Goal: Task Accomplishment & Management: Use online tool/utility

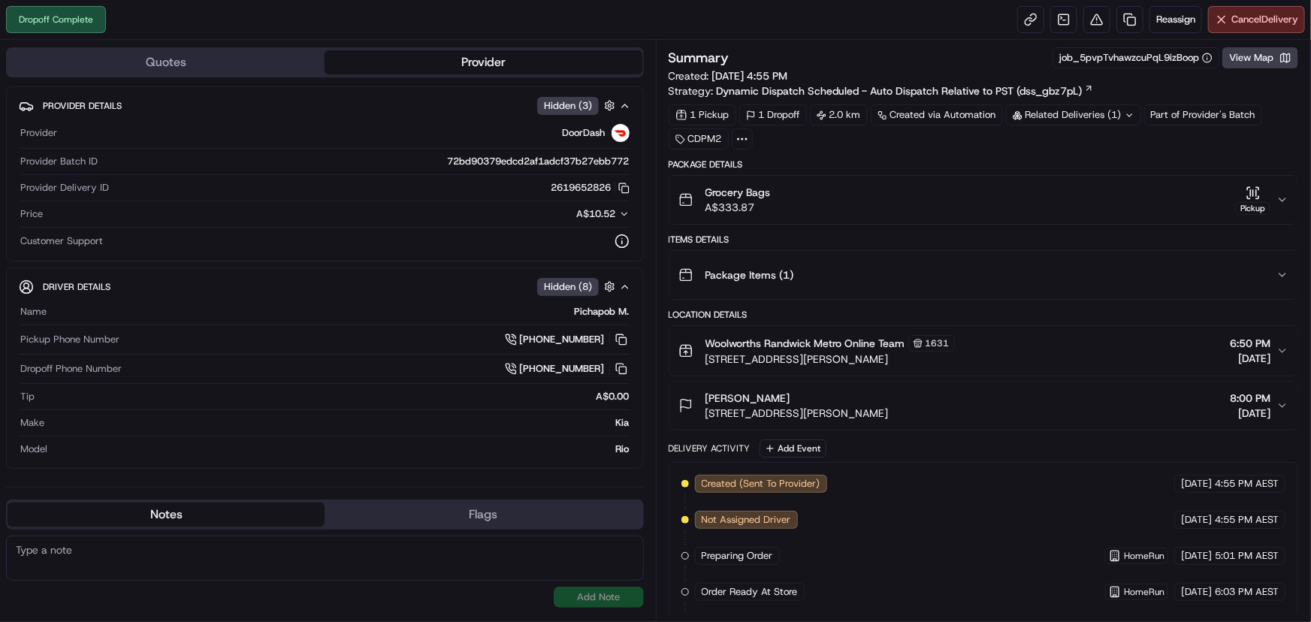
click at [1269, 198] on div "Pickup" at bounding box center [1252, 200] width 35 height 29
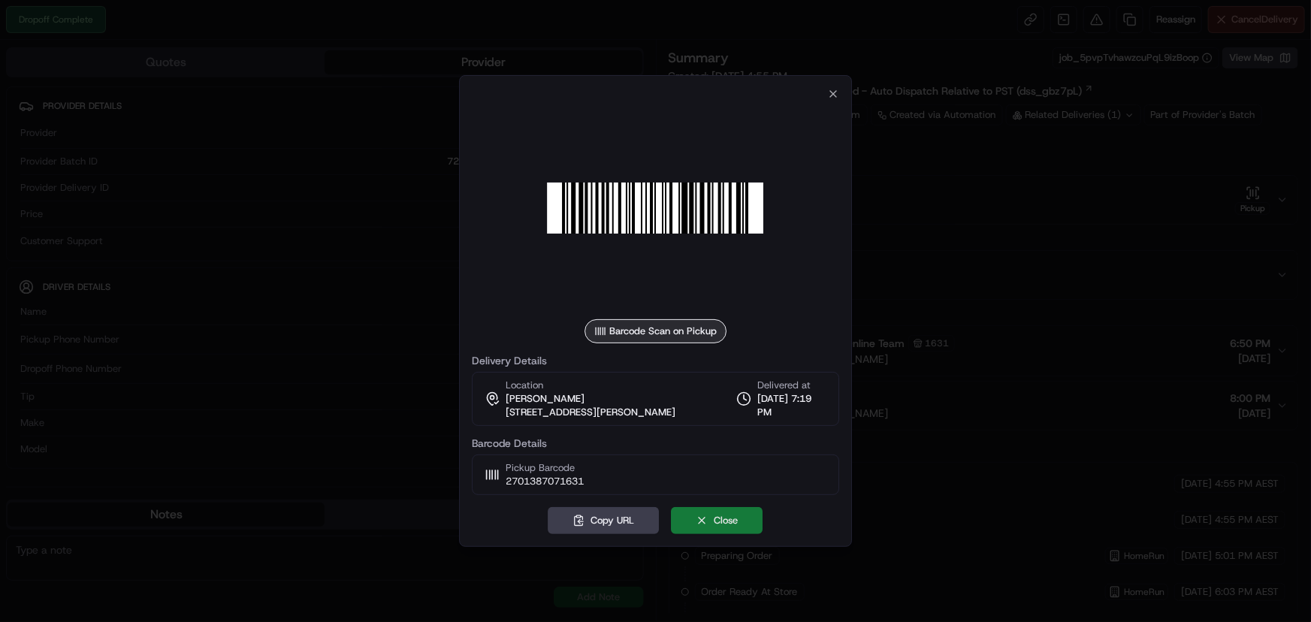
click at [686, 513] on button "Close" at bounding box center [718, 520] width 92 height 27
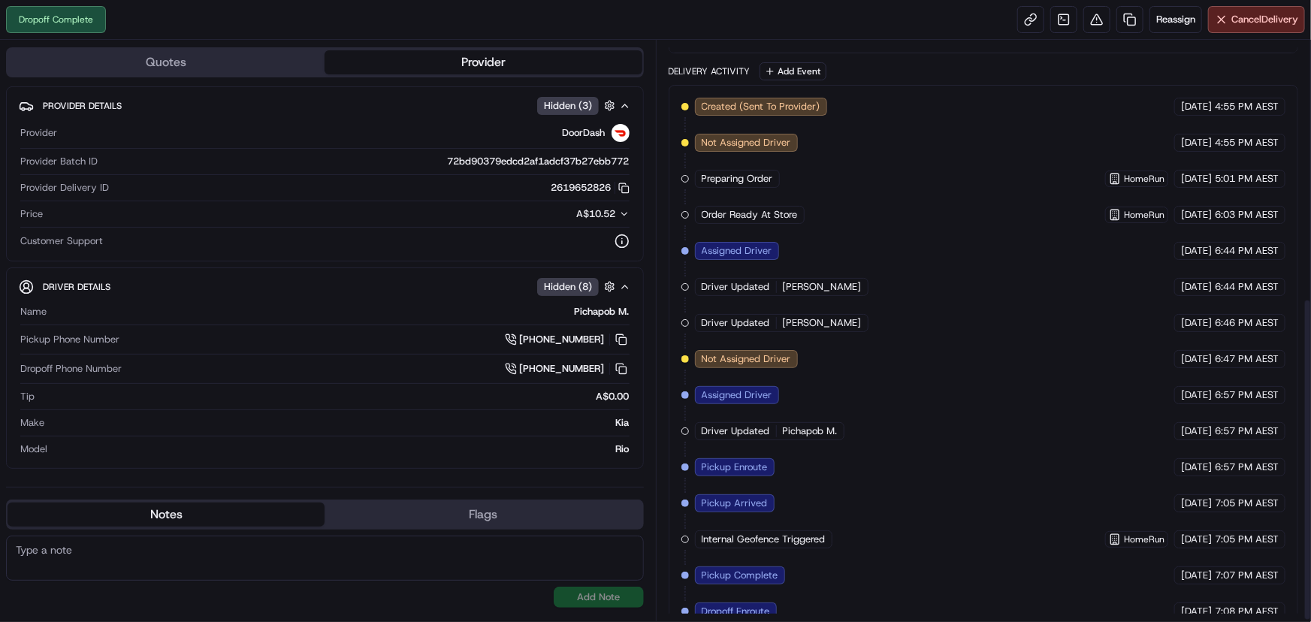
scroll to position [464, 0]
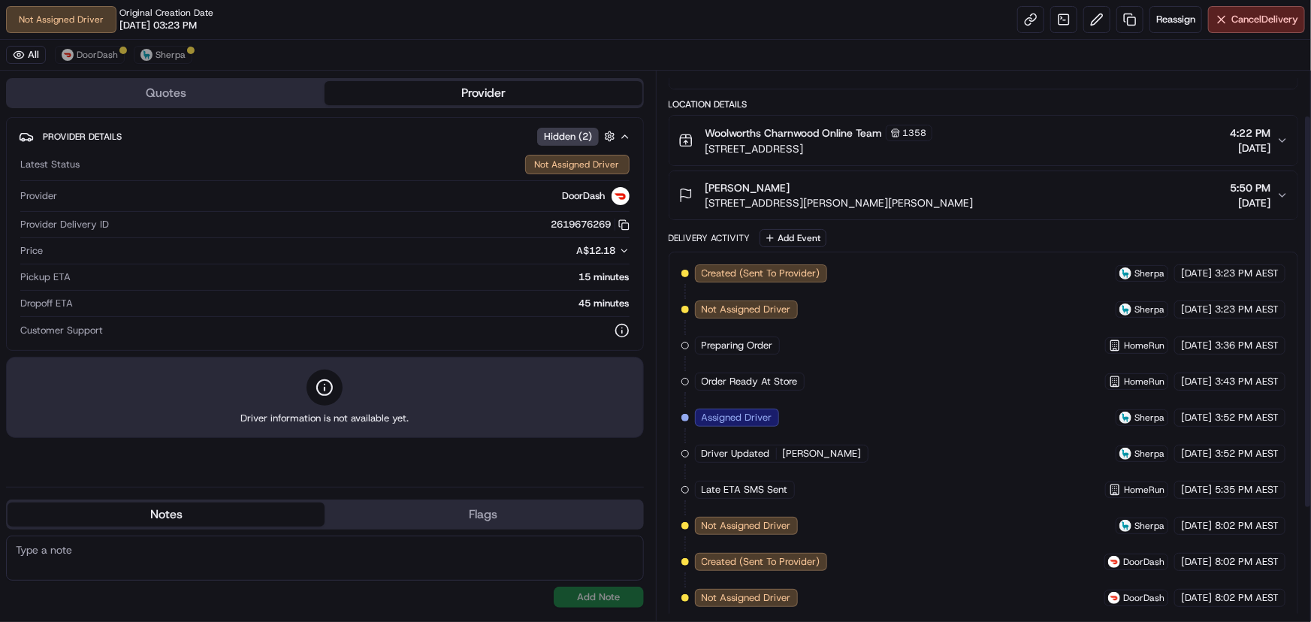
scroll to position [219, 0]
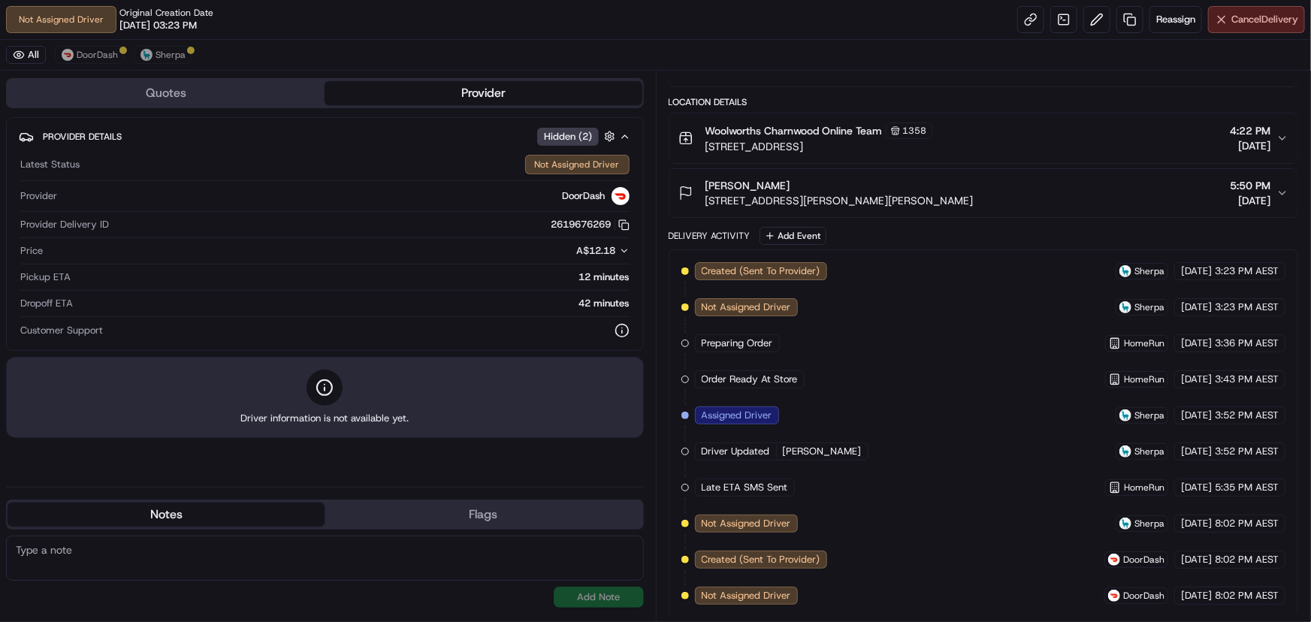
click at [1256, 21] on span "Cancel Delivery" at bounding box center [1265, 20] width 67 height 14
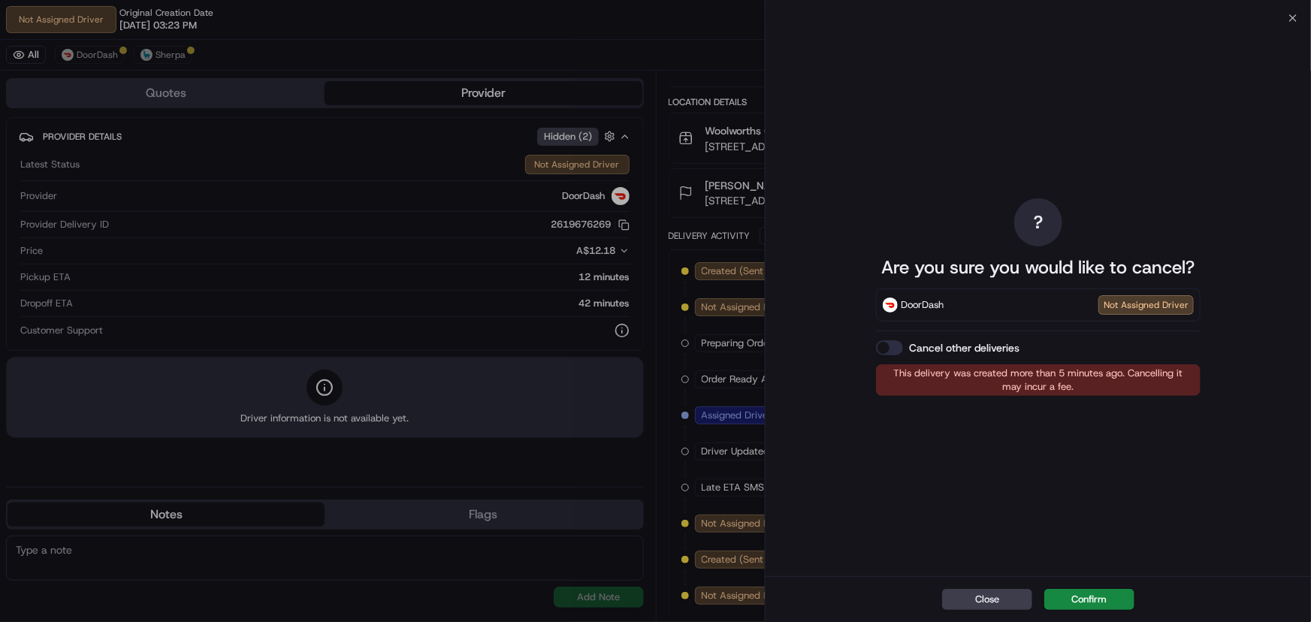
click at [947, 344] on label "Cancel other deliveries" at bounding box center [964, 347] width 110 height 15
click at [903, 344] on button "Cancel other deliveries" at bounding box center [889, 347] width 27 height 15
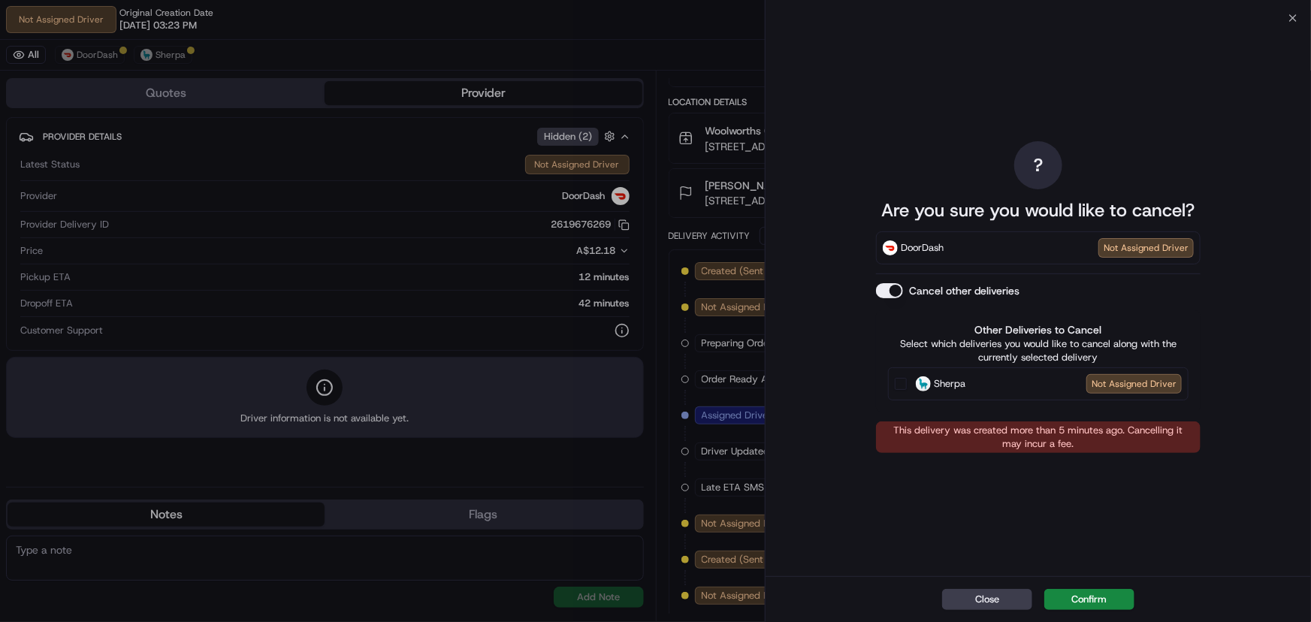
click at [912, 289] on label "Cancel other deliveries" at bounding box center [964, 290] width 110 height 15
click at [903, 289] on button "Cancel other deliveries" at bounding box center [889, 290] width 27 height 15
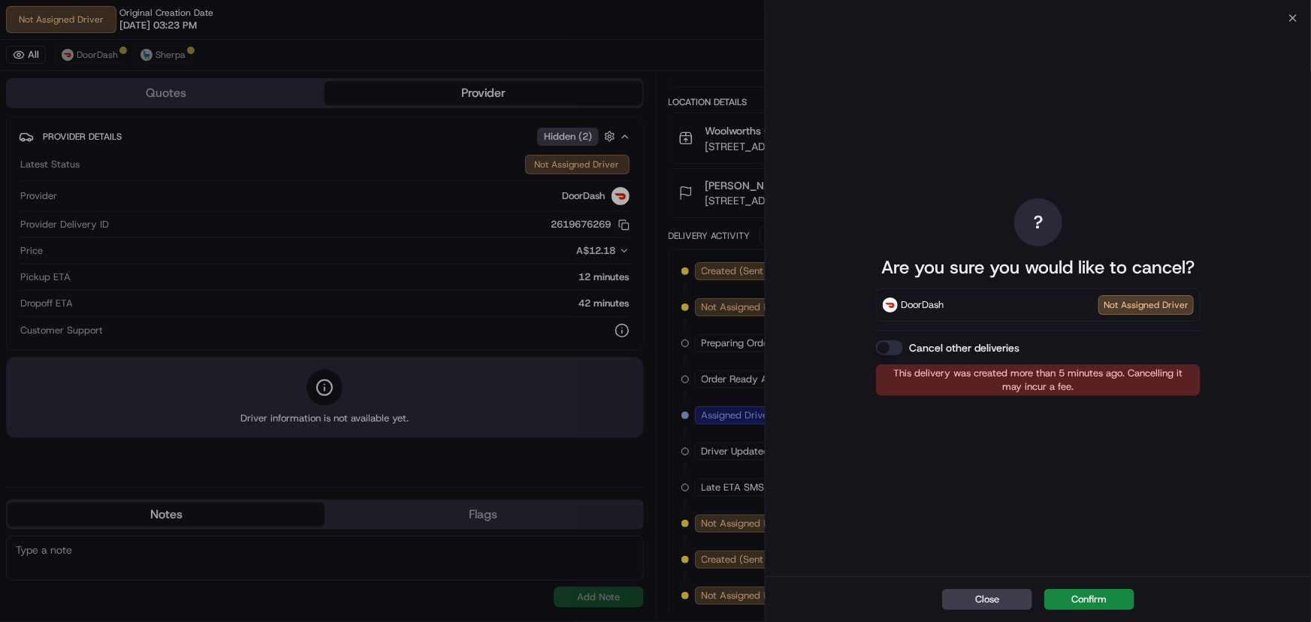
click at [988, 345] on label "Cancel other deliveries" at bounding box center [964, 347] width 110 height 15
click at [903, 345] on button "Cancel other deliveries" at bounding box center [889, 347] width 27 height 15
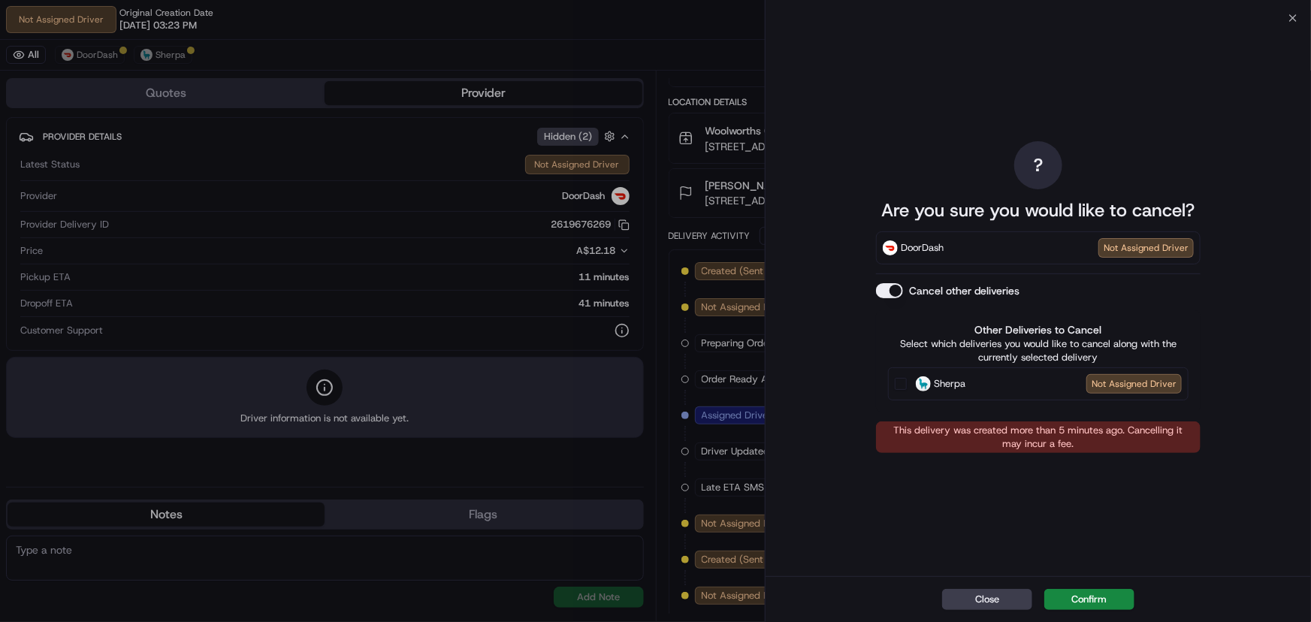
click at [928, 383] on img at bounding box center [923, 383] width 15 height 15
click at [907, 383] on button "Sherpa Not Assigned Driver" at bounding box center [901, 384] width 12 height 12
click at [1100, 594] on button "Confirm" at bounding box center [1090, 599] width 90 height 21
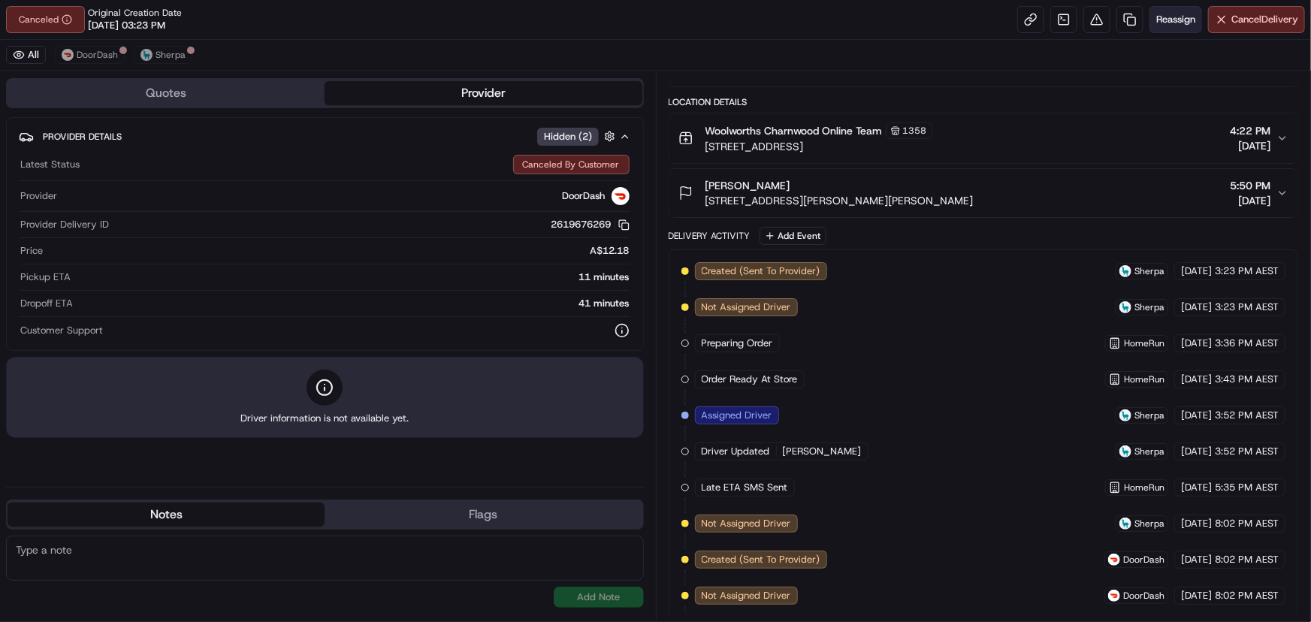
click at [1180, 14] on span "Reassign" at bounding box center [1176, 20] width 39 height 14
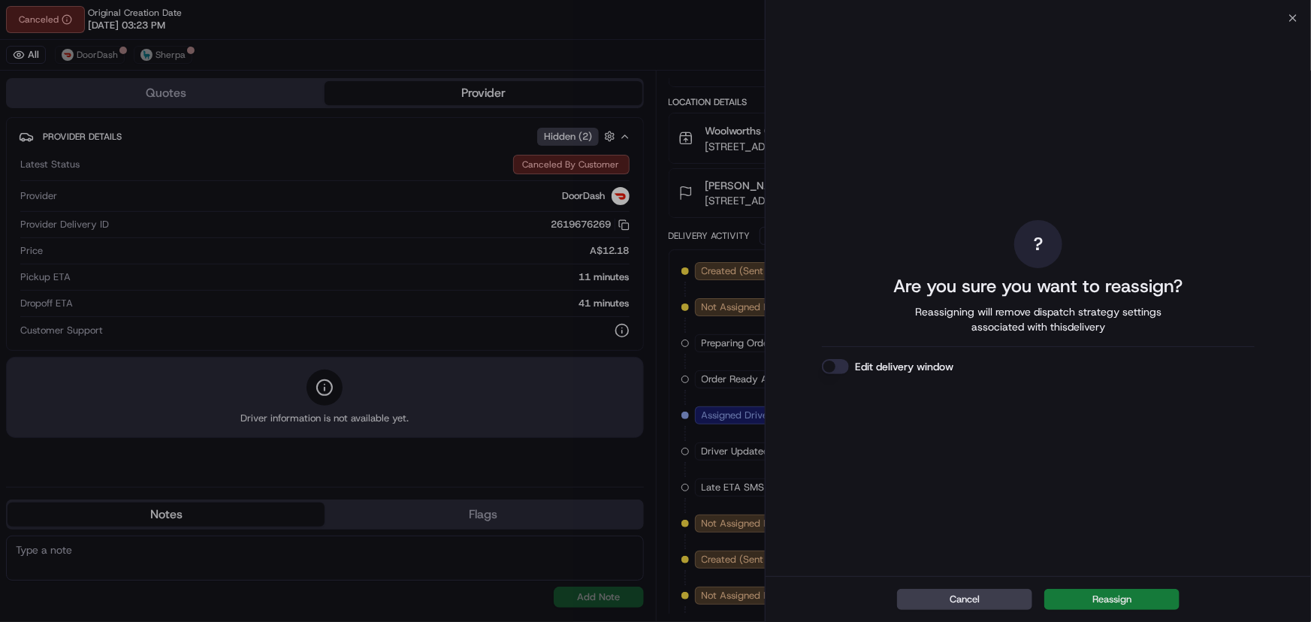
click at [1087, 594] on button "Reassign" at bounding box center [1112, 599] width 135 height 21
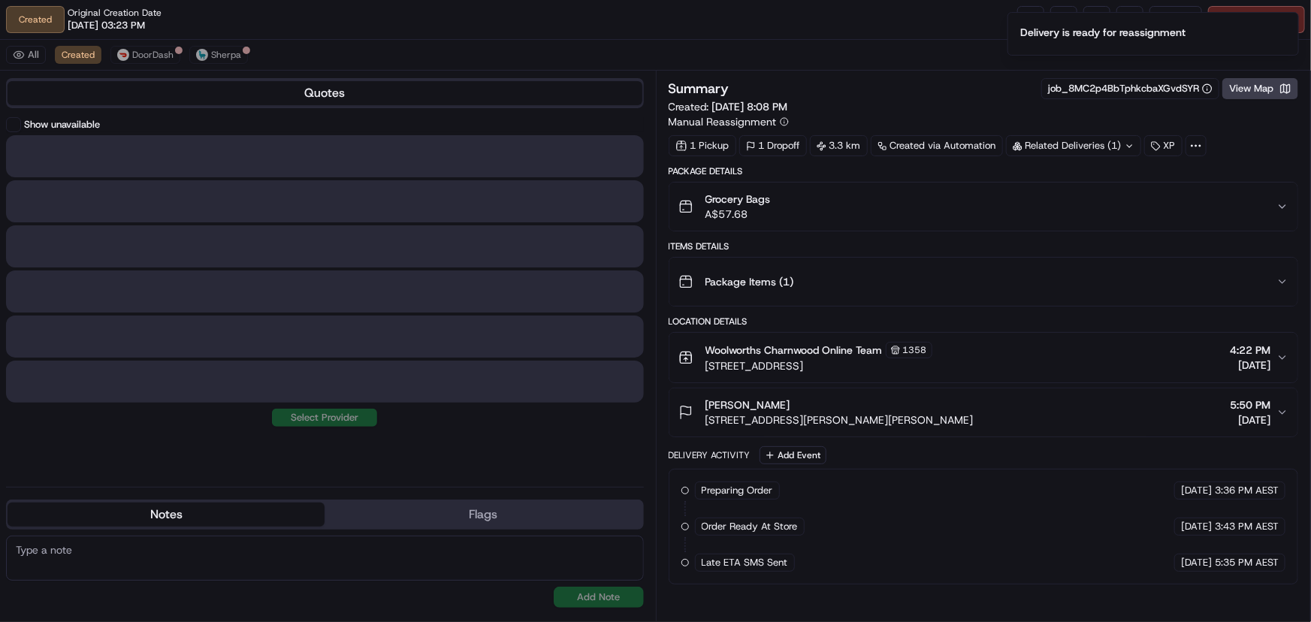
scroll to position [0, 0]
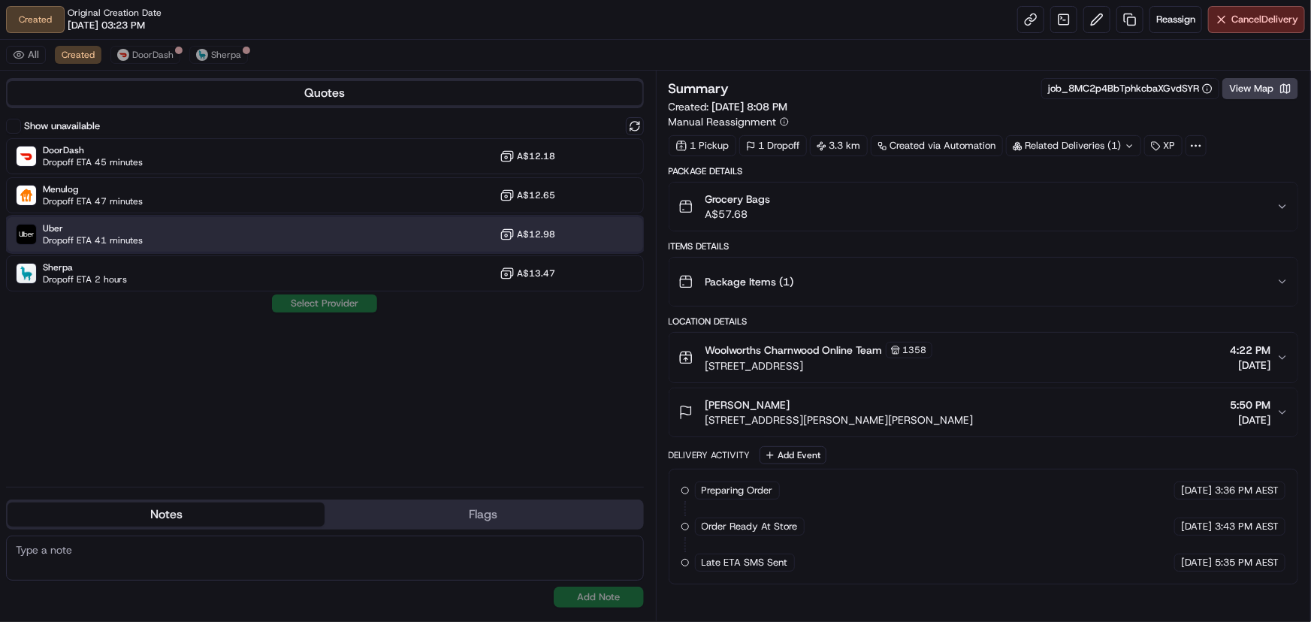
click at [162, 238] on div "Uber Dropoff ETA 41 minutes A$12.98" at bounding box center [325, 234] width 638 height 36
click at [322, 308] on button "Assign Provider" at bounding box center [324, 304] width 107 height 18
